Goal: Task Accomplishment & Management: Complete application form

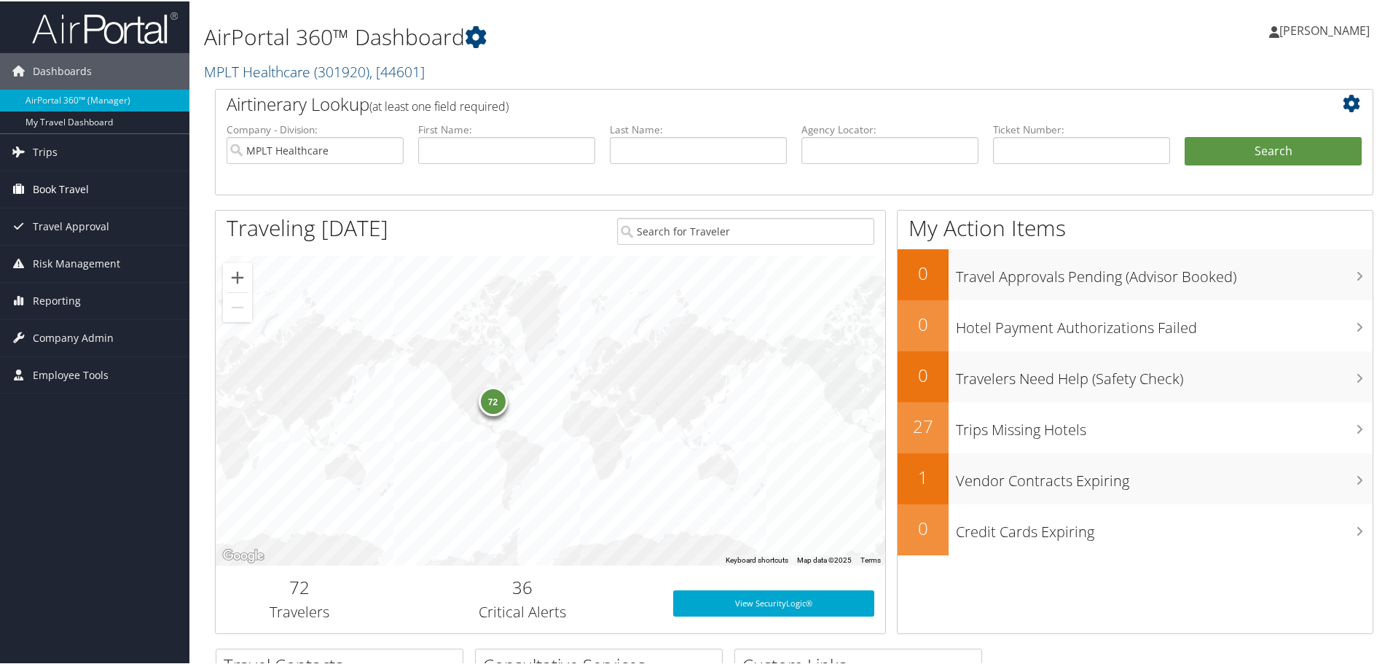
click at [84, 195] on span "Book Travel" at bounding box center [61, 188] width 56 height 36
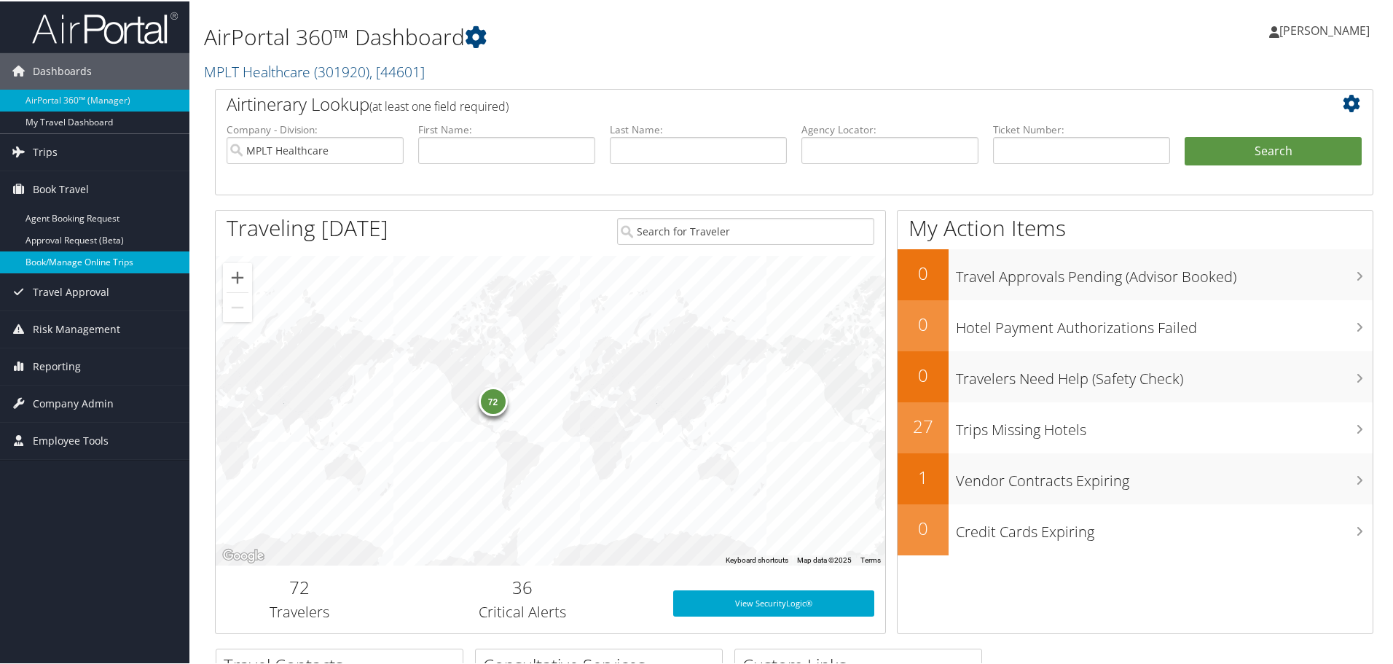
click at [93, 266] on link "Book/Manage Online Trips" at bounding box center [94, 261] width 189 height 22
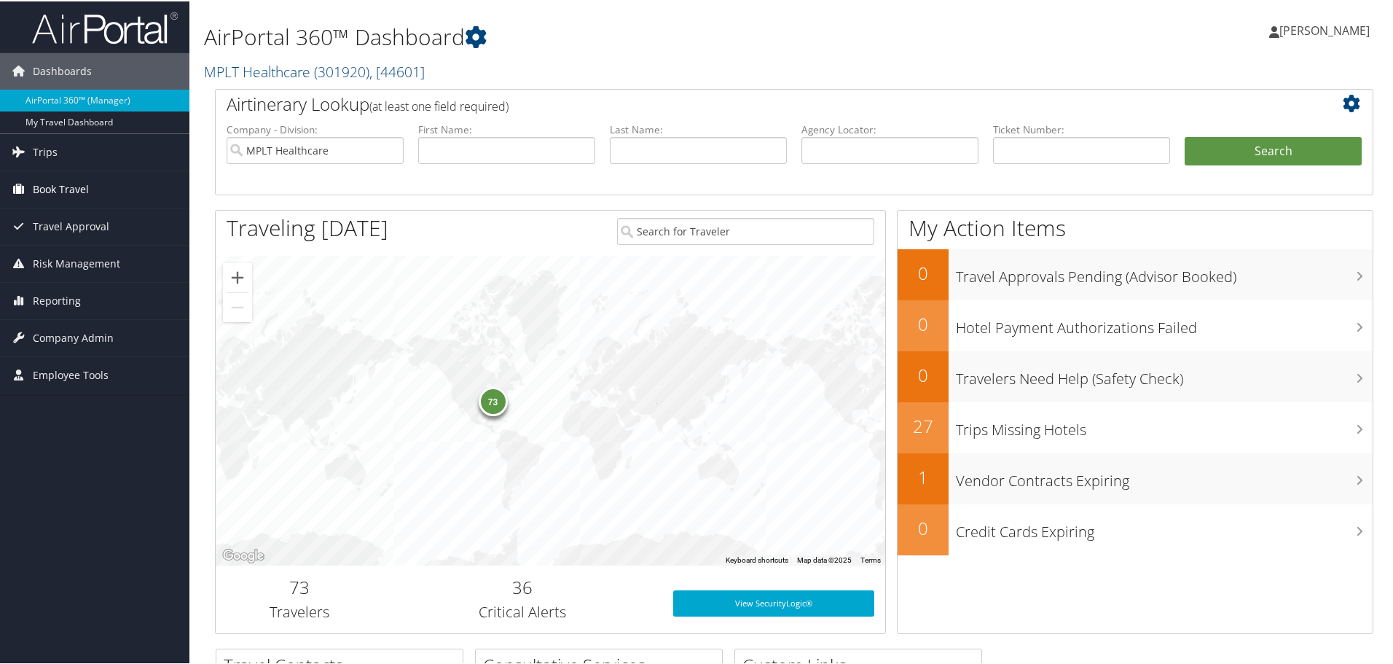
click at [53, 184] on span "Book Travel" at bounding box center [61, 188] width 56 height 36
click at [50, 409] on span "Company Admin" at bounding box center [73, 402] width 81 height 36
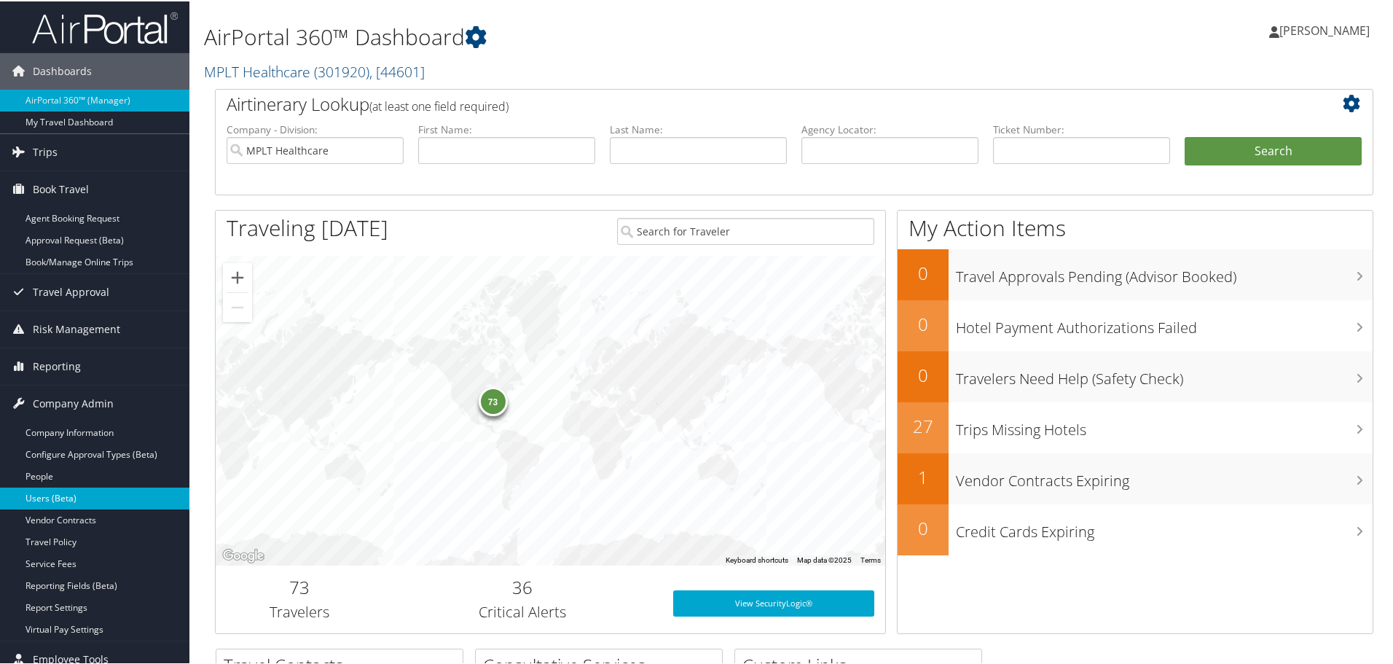
click at [56, 501] on link "Users (Beta)" at bounding box center [94, 497] width 189 height 22
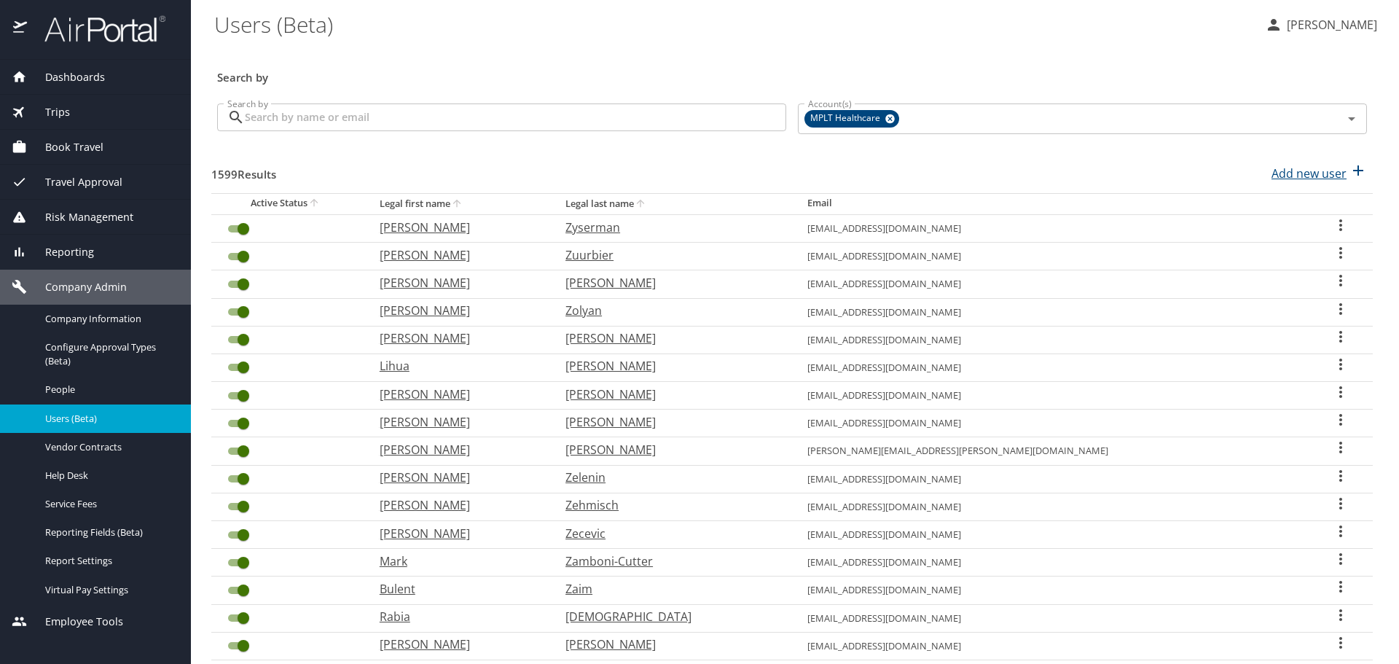
click at [1278, 171] on p "Add new user" at bounding box center [1309, 173] width 75 height 17
select select "US"
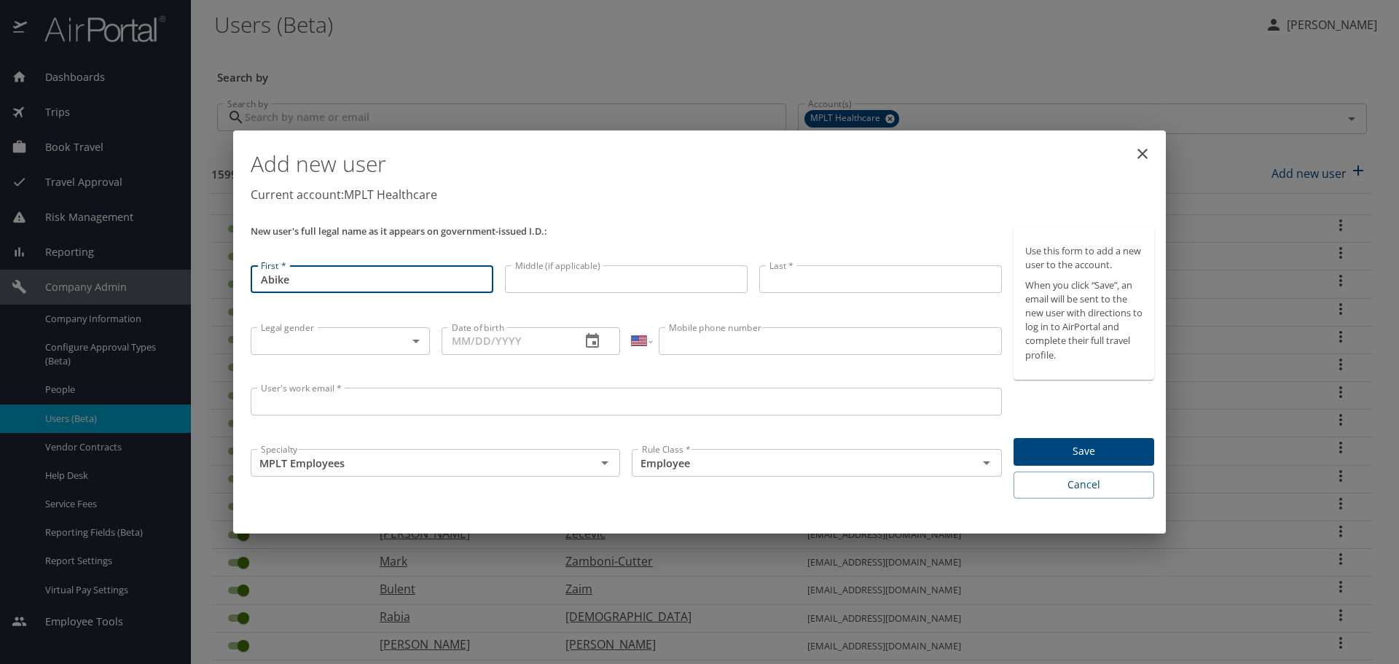
type input "Abike"
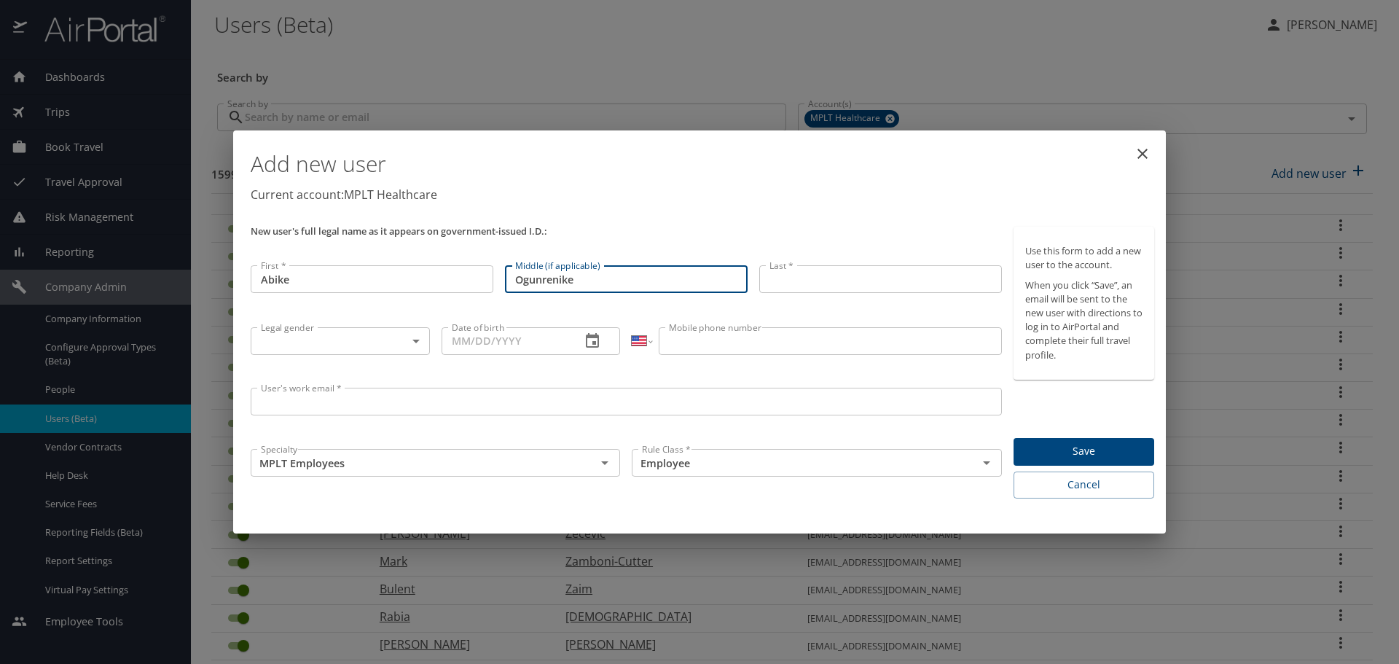
type input "Ogunrenike"
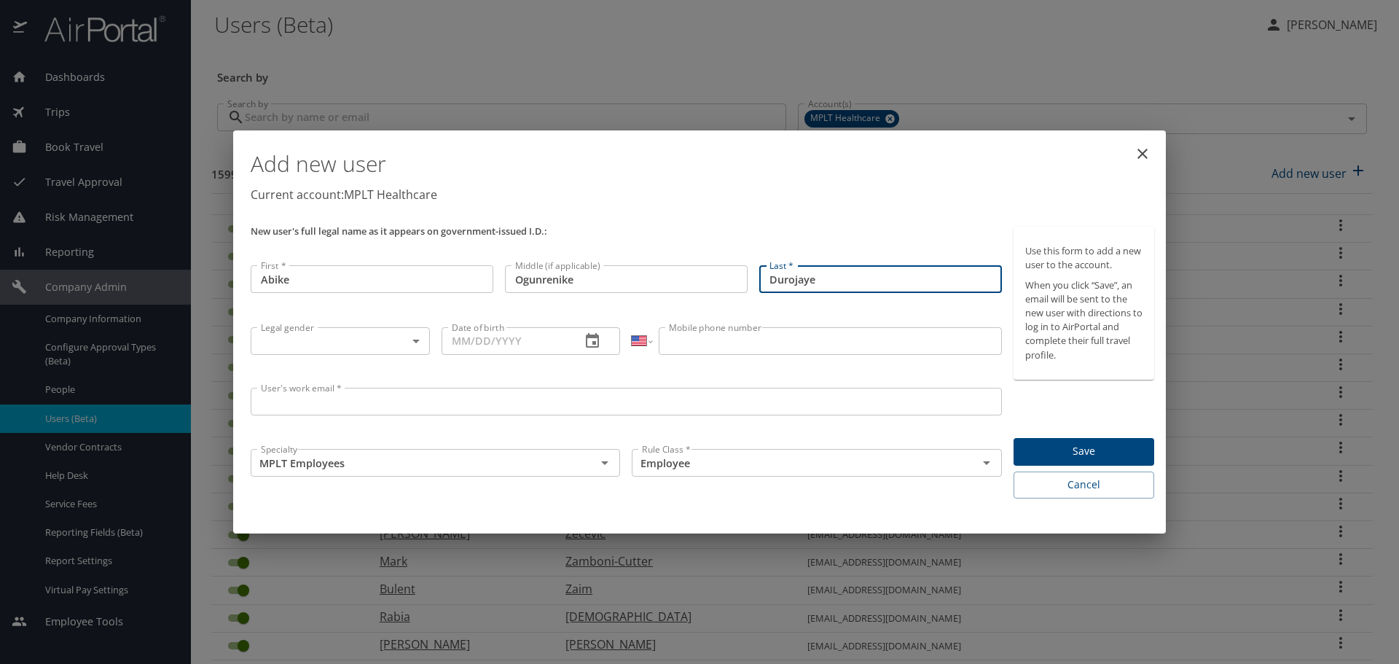
type input "Durojaye"
click at [348, 341] on body "Dashboards AirPortal 360™ Manager My Travel Dashboard Trips Airtinerary® Lookup…" at bounding box center [699, 332] width 1399 height 664
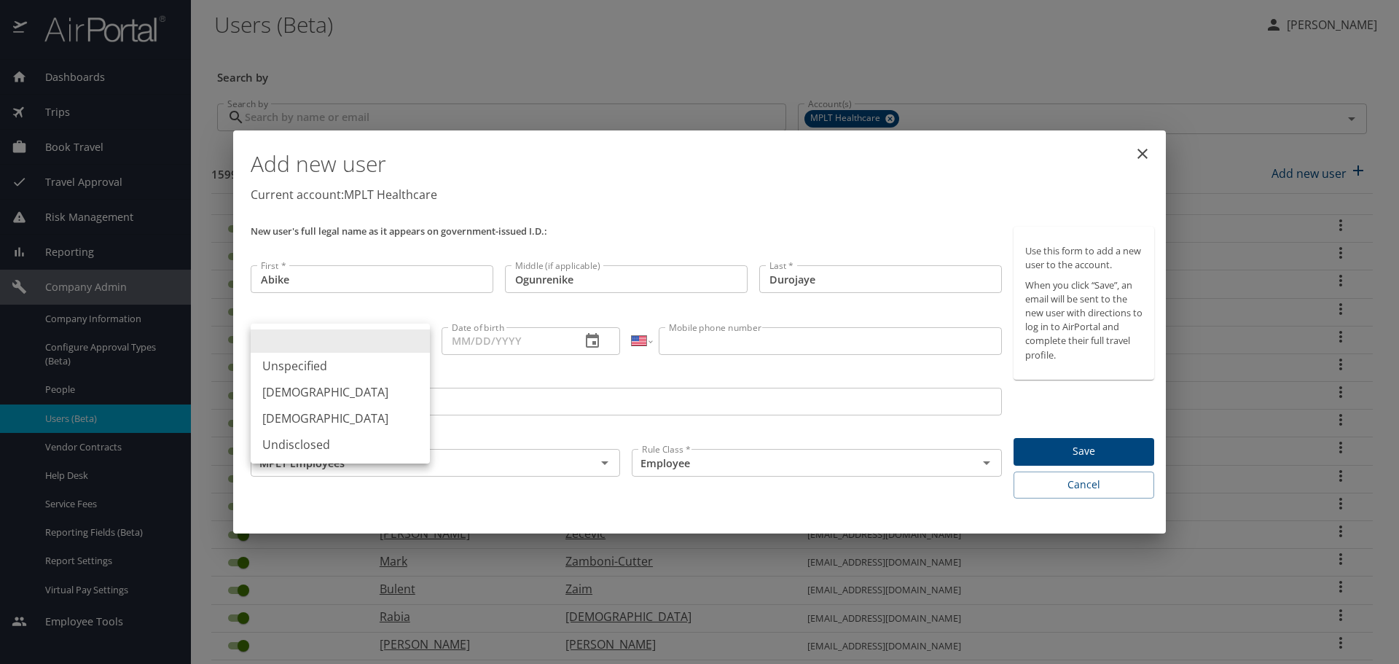
click at [292, 413] on li "Female" at bounding box center [340, 418] width 179 height 26
type input "Female"
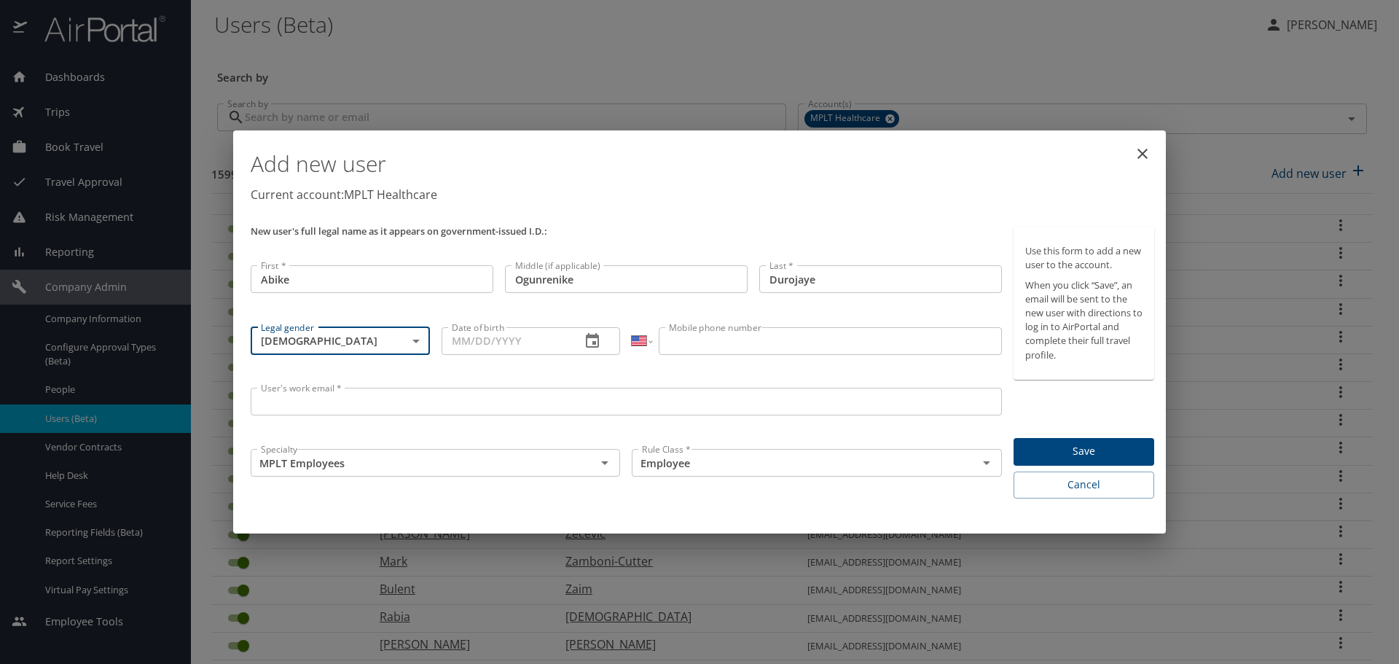
click at [517, 342] on input "Date of birth" at bounding box center [506, 341] width 128 height 28
type input "06/11/1972"
click at [775, 339] on input "Mobile phone number" at bounding box center [830, 341] width 343 height 28
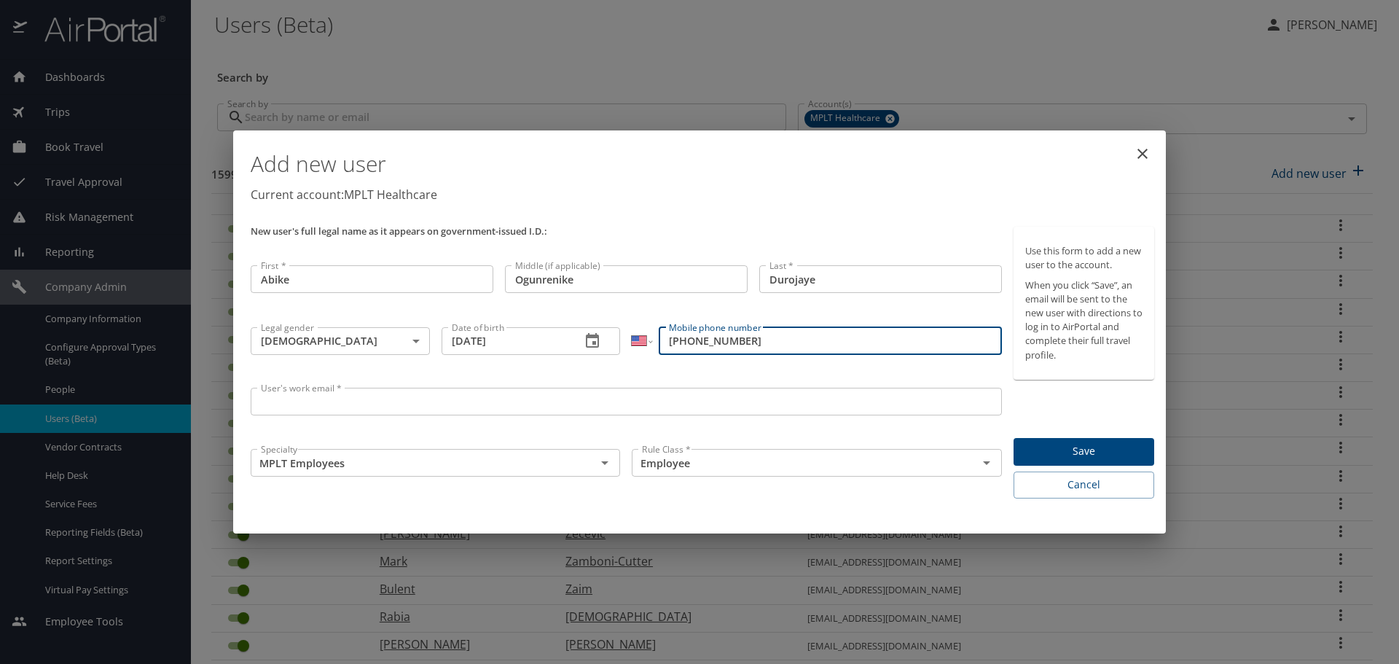
type input "(609) 816-6894"
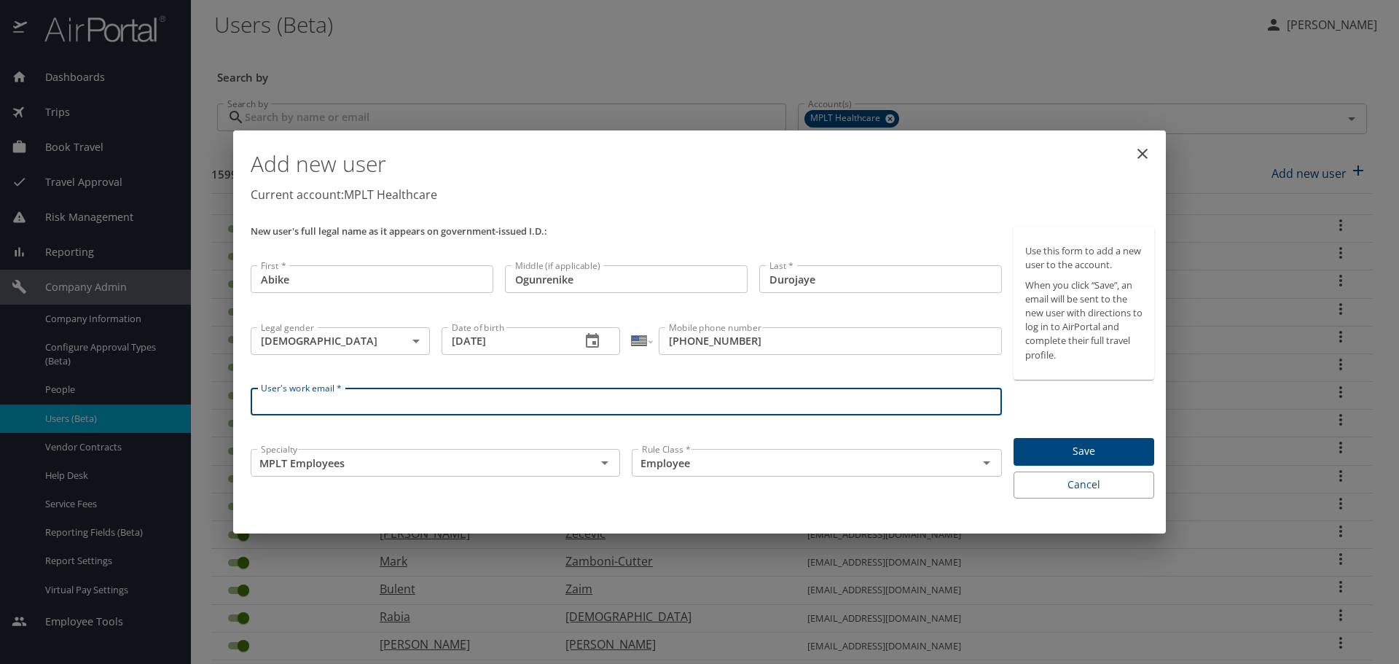
click at [477, 401] on input "User's work email *" at bounding box center [626, 402] width 751 height 28
type input "duroabby@mplthealthcare.com"
click at [398, 456] on input "MPLT Employees" at bounding box center [414, 462] width 318 height 19
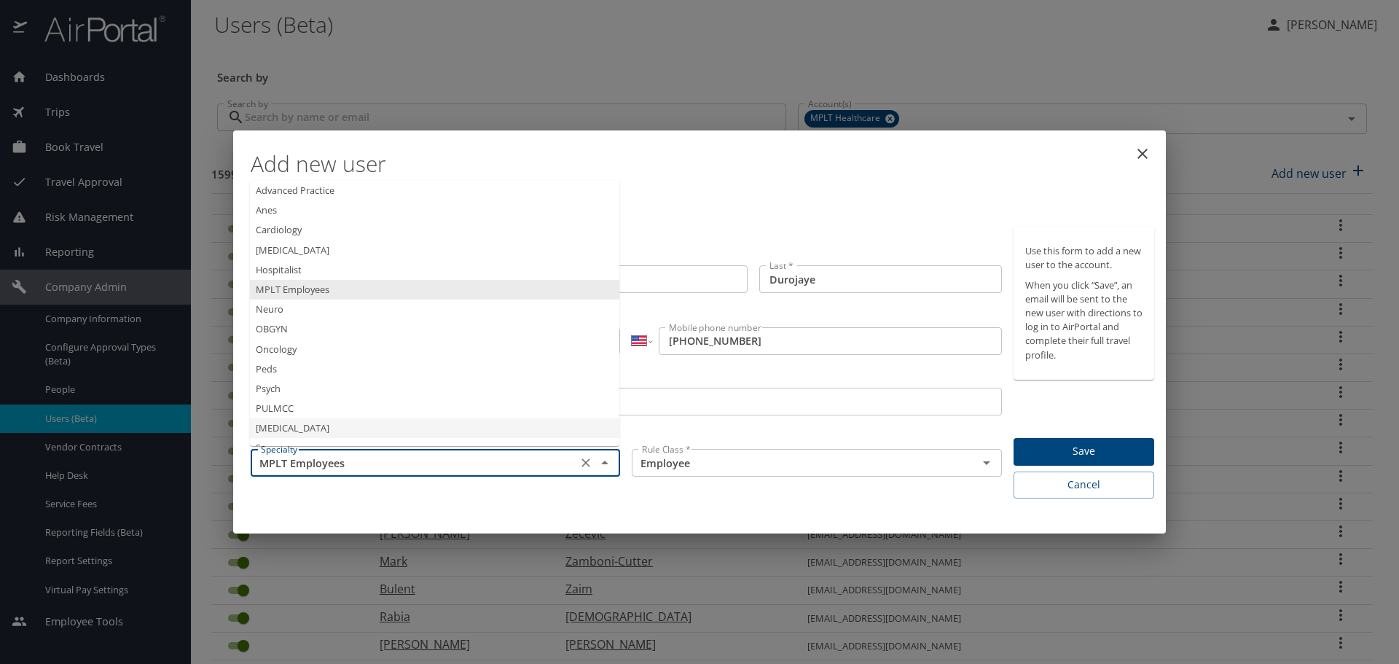
click at [305, 423] on li "Radiology" at bounding box center [435, 428] width 370 height 20
type input "Radiology"
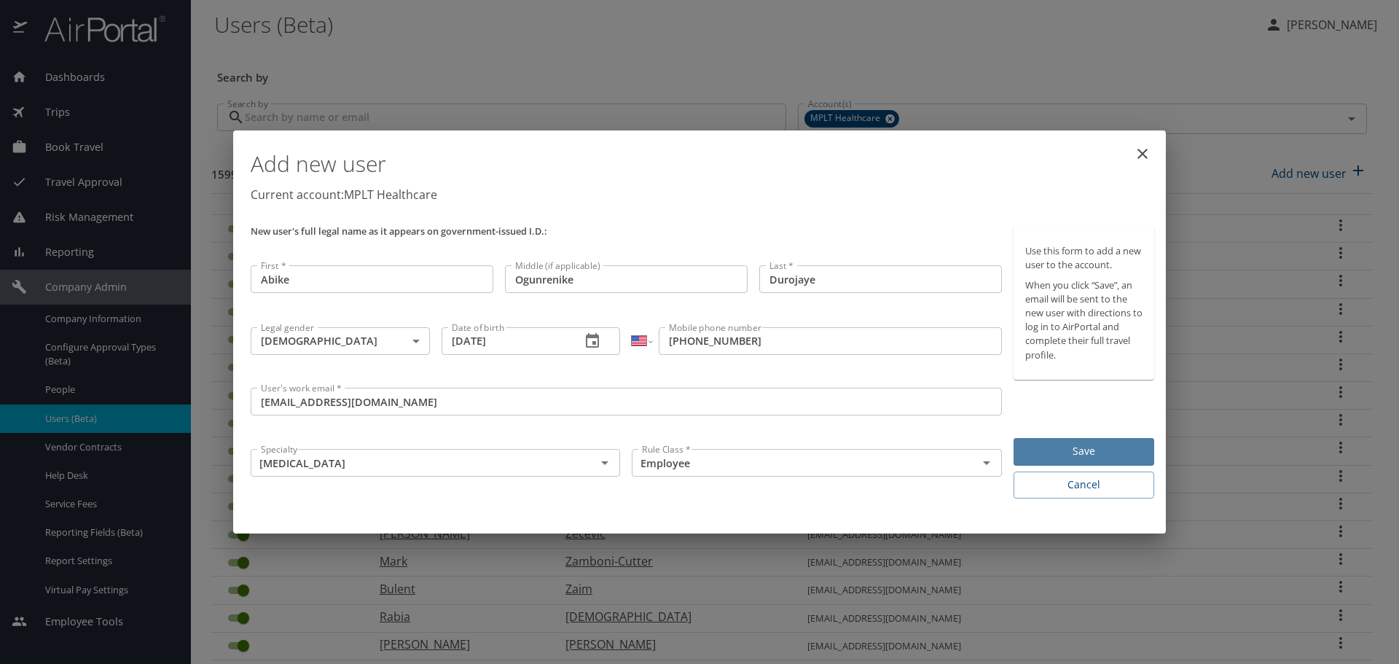
click at [1093, 451] on span "Save" at bounding box center [1083, 451] width 117 height 18
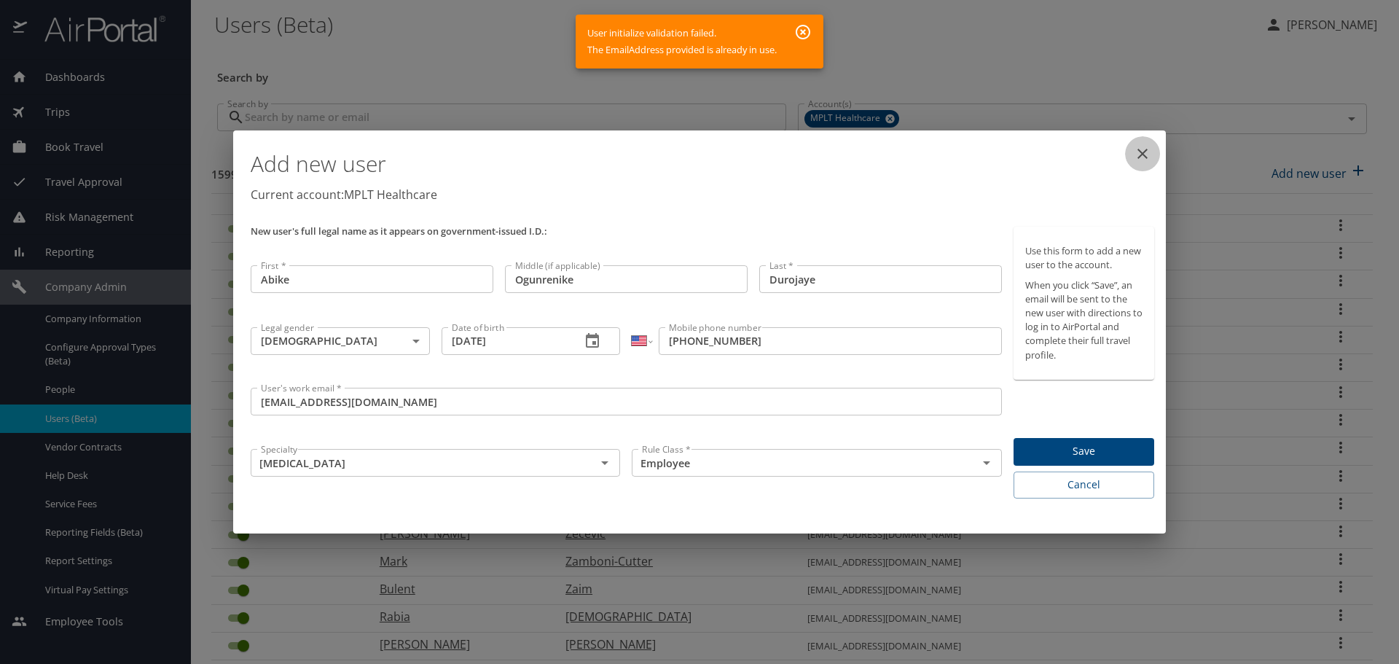
click at [1156, 155] on button "close" at bounding box center [1142, 153] width 35 height 35
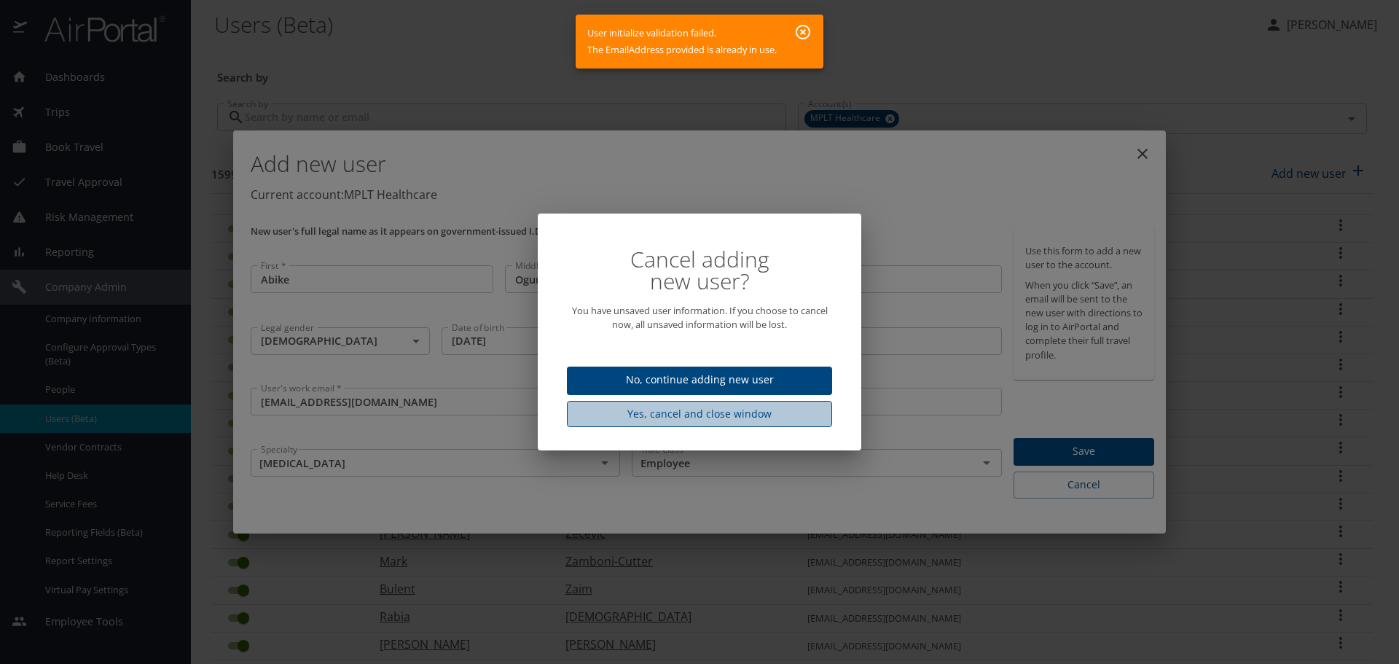
click at [716, 414] on span "Yes, cancel and close window" at bounding box center [700, 414] width 242 height 18
